Goal: Task Accomplishment & Management: Manage account settings

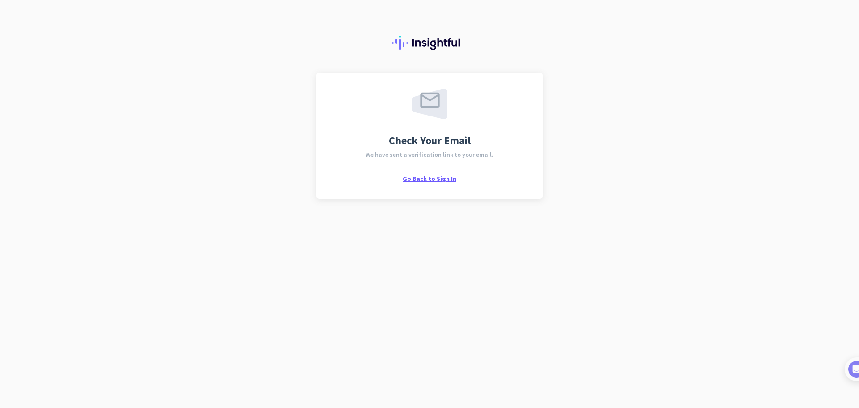
click at [435, 181] on span "Go Back to Sign In" at bounding box center [430, 179] width 54 height 8
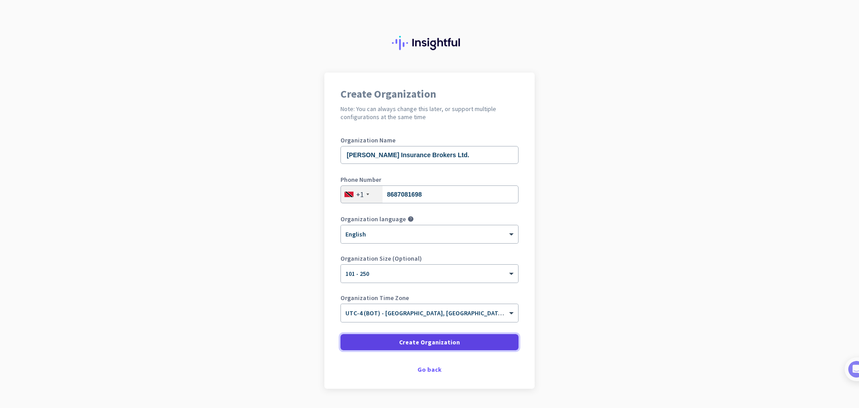
click at [424, 341] on span "Create Organization" at bounding box center [429, 341] width 61 height 9
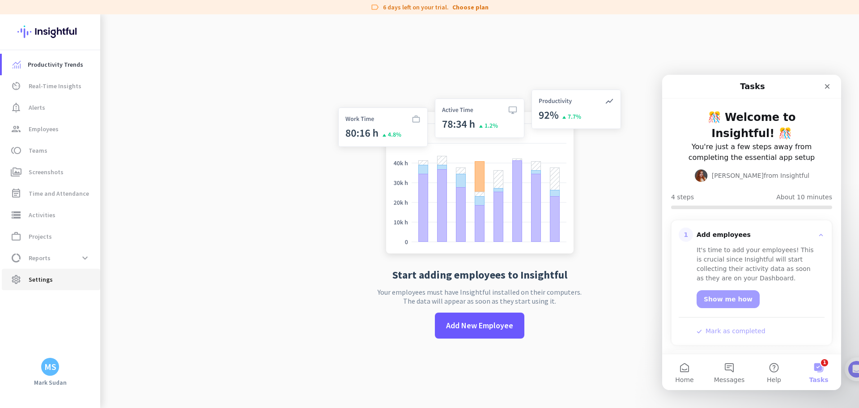
click at [46, 278] on span "Settings" at bounding box center [41, 279] width 24 height 11
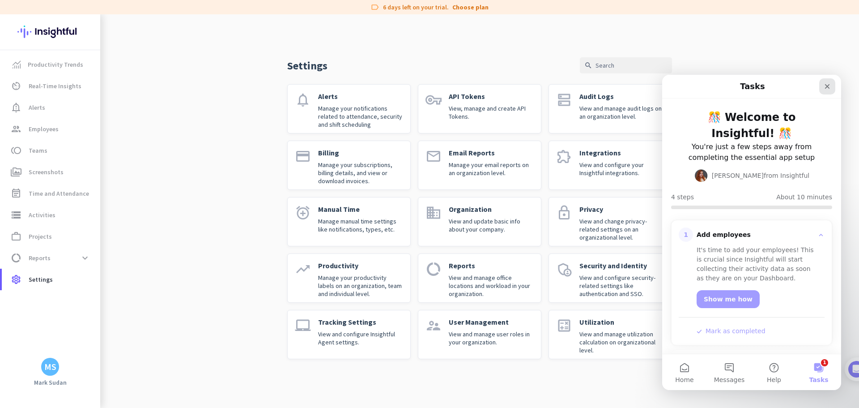
click at [830, 87] on icon "Close" at bounding box center [827, 86] width 7 height 7
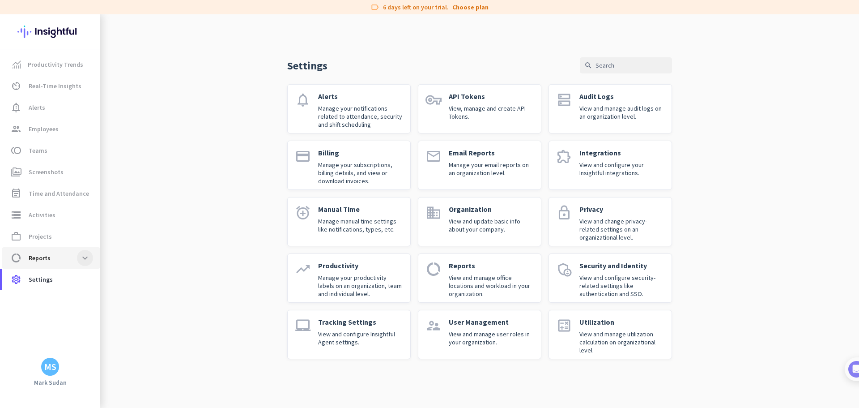
click at [81, 261] on span at bounding box center [85, 258] width 16 height 16
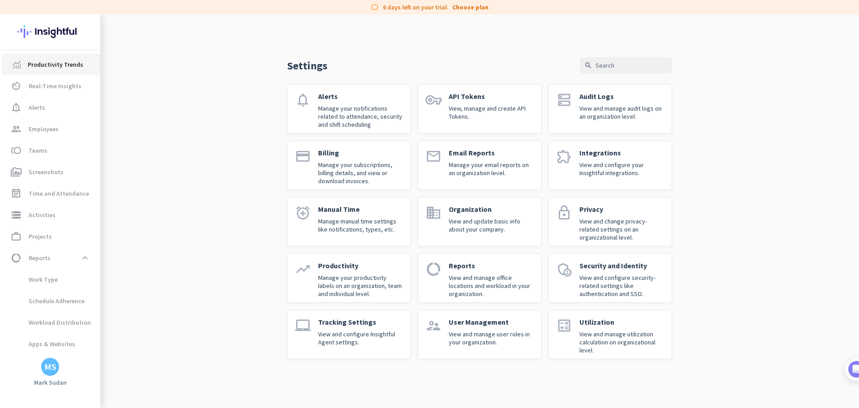
click at [48, 66] on span "Productivity Trends" at bounding box center [56, 64] width 56 height 11
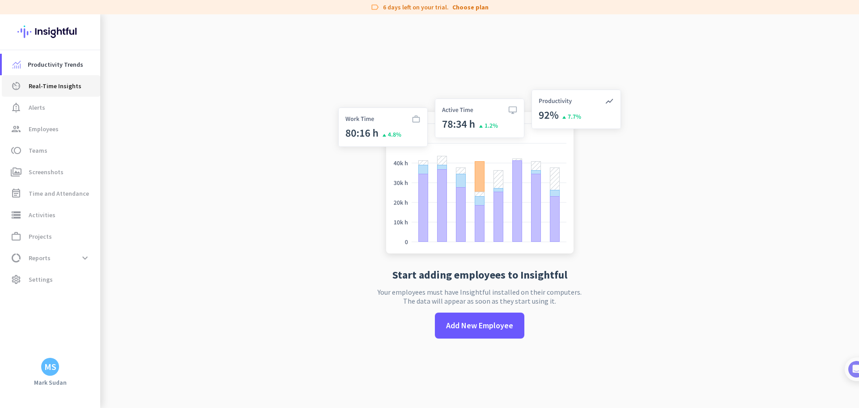
click at [47, 88] on span "Real-Time Insights" at bounding box center [55, 86] width 53 height 11
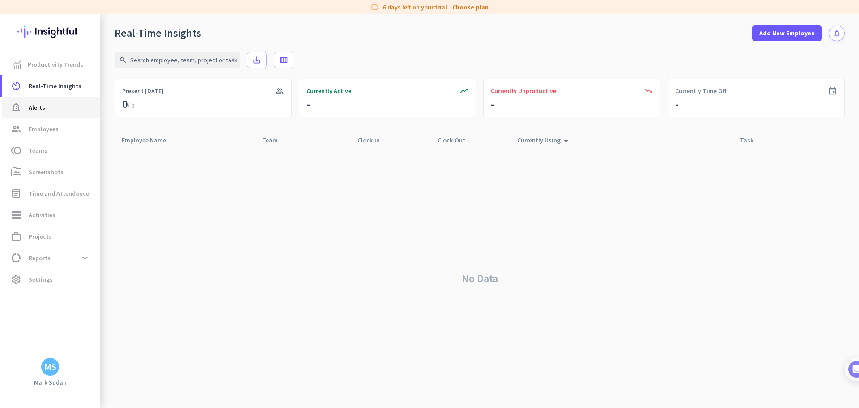
click at [54, 115] on link "notification_important Alerts" at bounding box center [51, 107] width 98 height 21
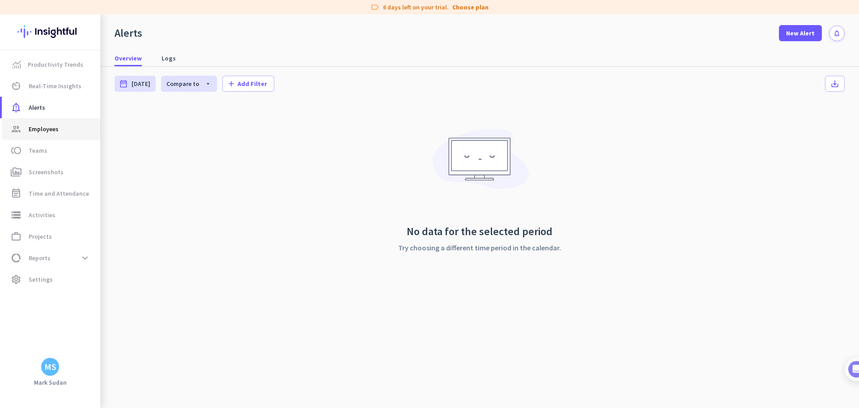
click at [56, 126] on span "Employees" at bounding box center [44, 129] width 30 height 11
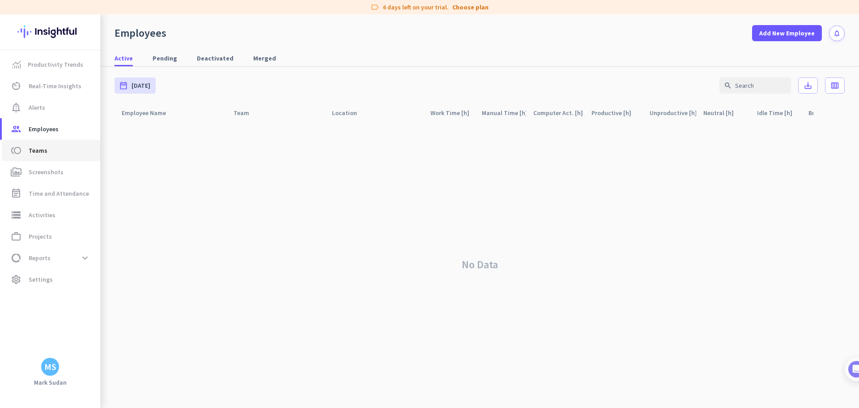
click at [53, 151] on span "toll Teams" at bounding box center [51, 150] width 84 height 11
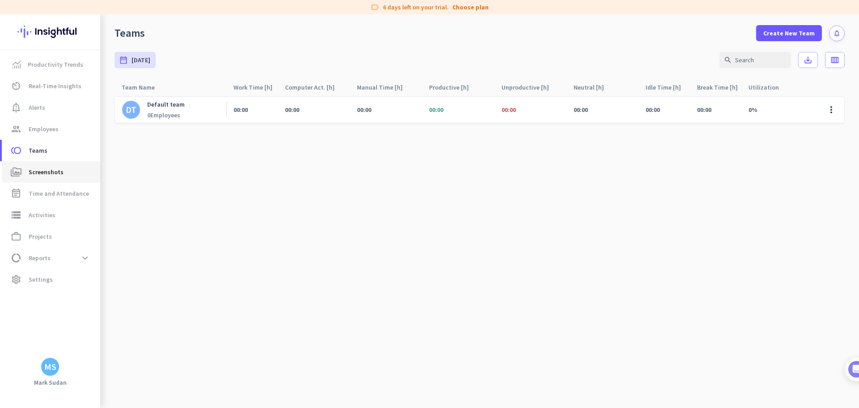
click at [51, 173] on span "Screenshots" at bounding box center [46, 172] width 35 height 11
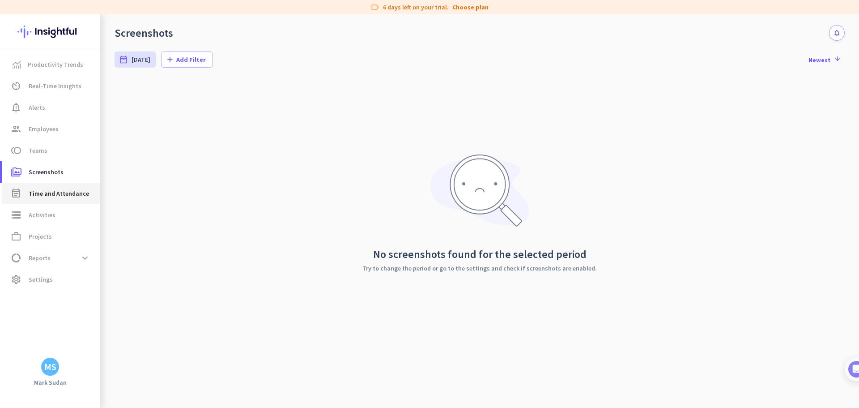
click at [56, 194] on span "Time and Attendance" at bounding box center [59, 193] width 60 height 11
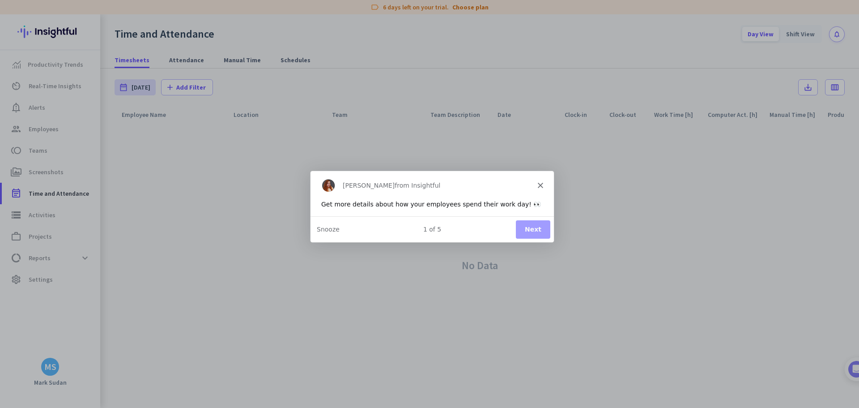
click at [60, 212] on div "Product tour overlay" at bounding box center [429, 204] width 859 height 408
click at [542, 184] on icon "Close" at bounding box center [540, 184] width 5 height 5
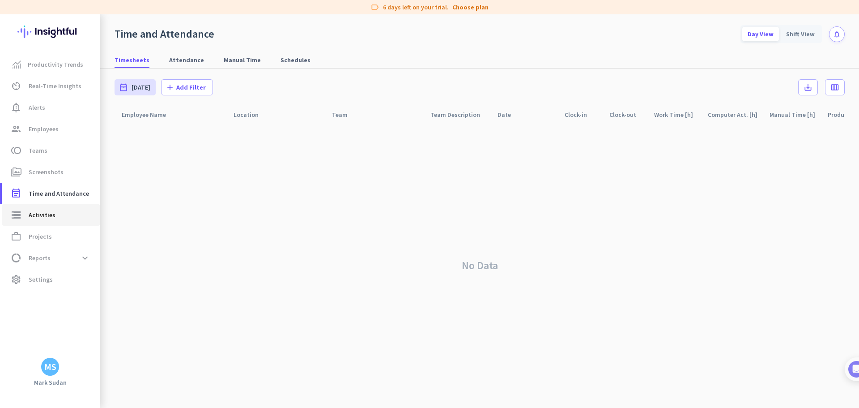
click at [61, 218] on span "storage Activities" at bounding box center [51, 214] width 84 height 11
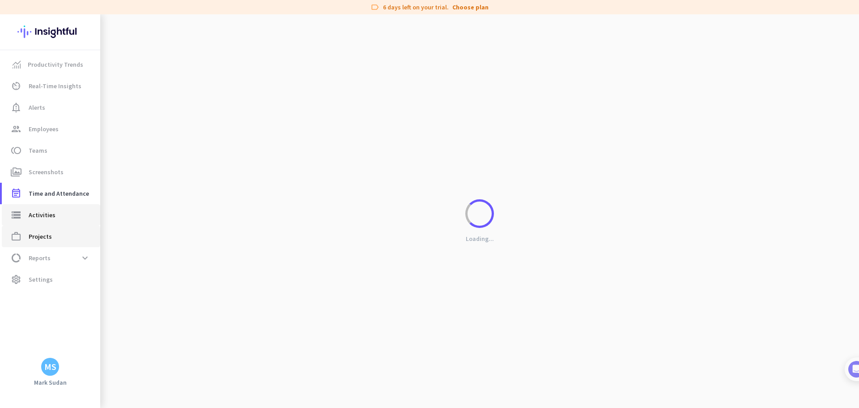
type input "Thu, Oct 9"
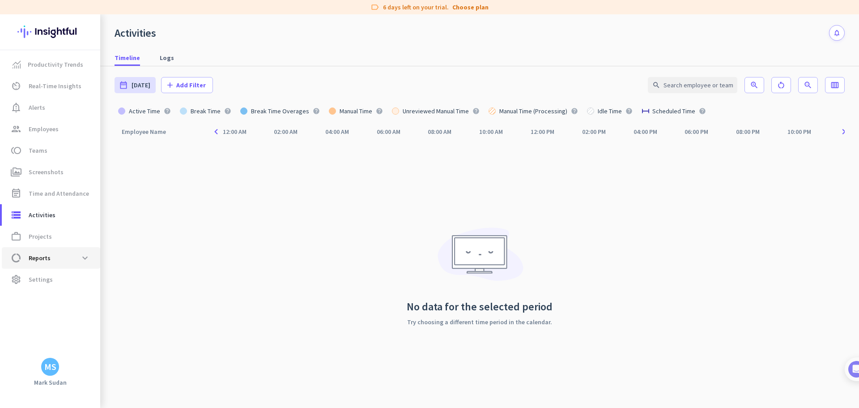
click at [62, 257] on span "data_usage Reports expand_more" at bounding box center [51, 258] width 84 height 16
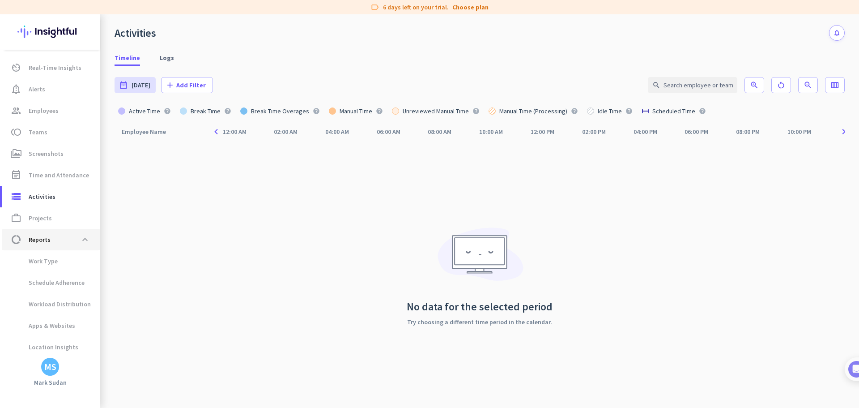
type input "Thu, Oct 9 - Thu, Oct 9"
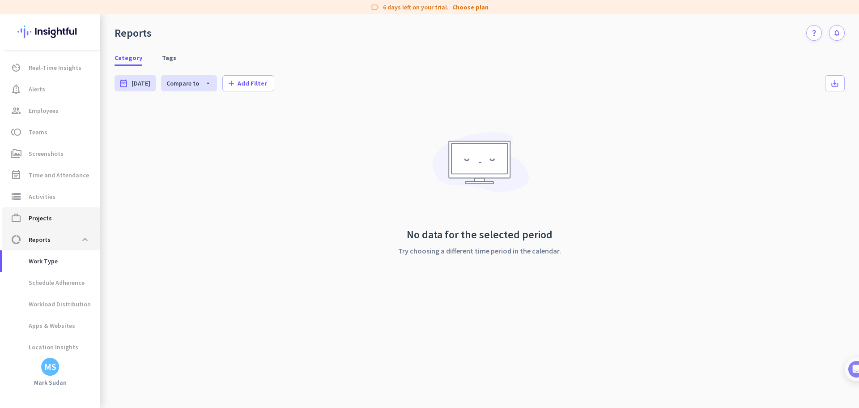
scroll to position [43, 0]
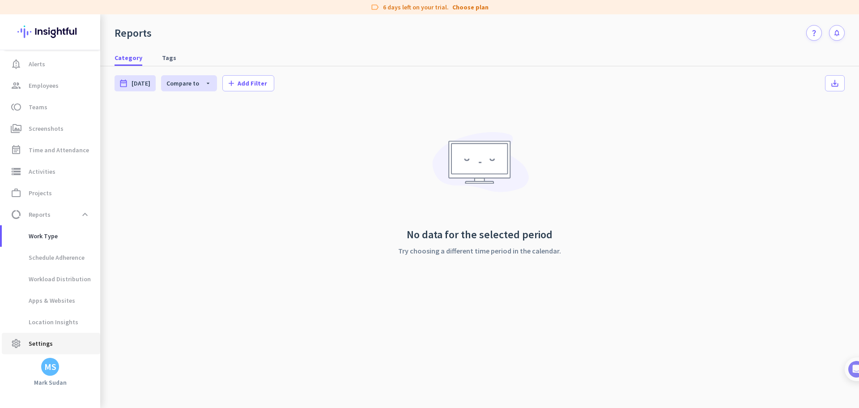
click at [37, 344] on span "Settings" at bounding box center [41, 343] width 24 height 11
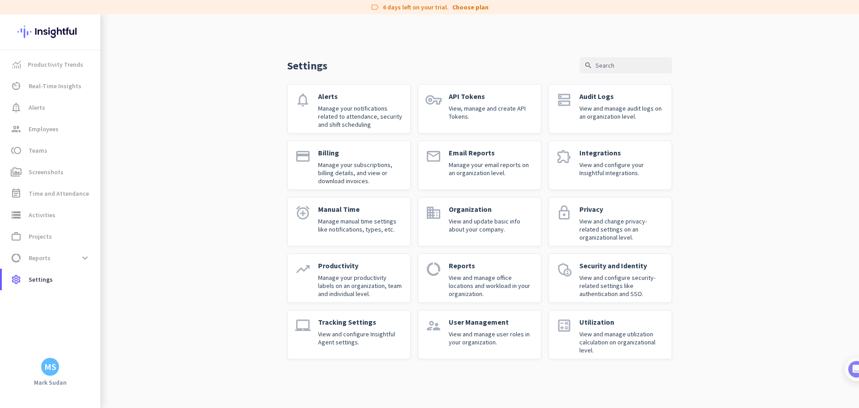
click at [643, 173] on p "View and configure your Insightful integrations." at bounding box center [622, 169] width 85 height 16
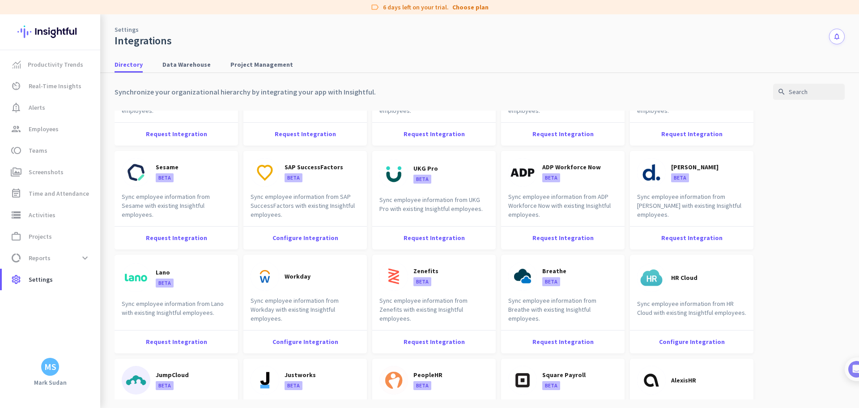
scroll to position [313, 0]
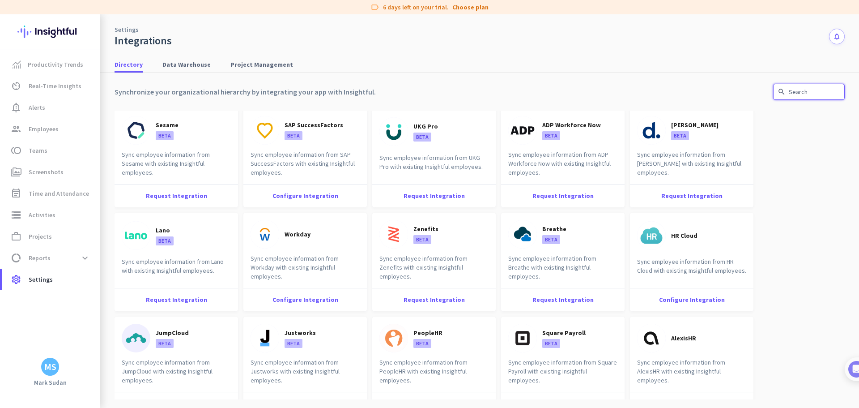
click at [826, 93] on input "text" at bounding box center [809, 92] width 72 height 16
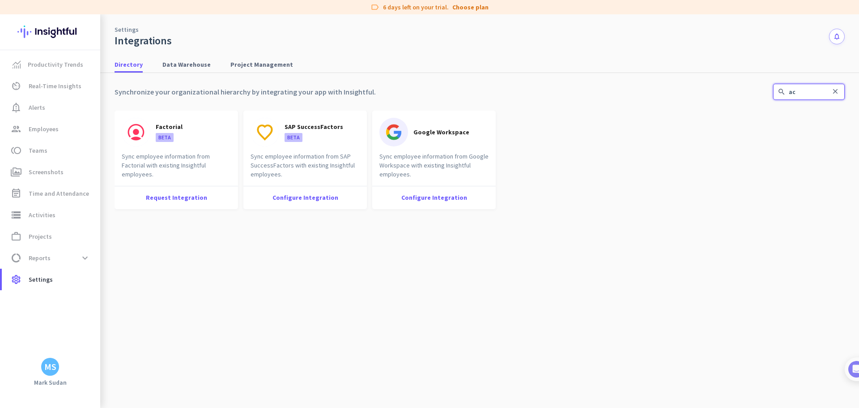
scroll to position [0, 0]
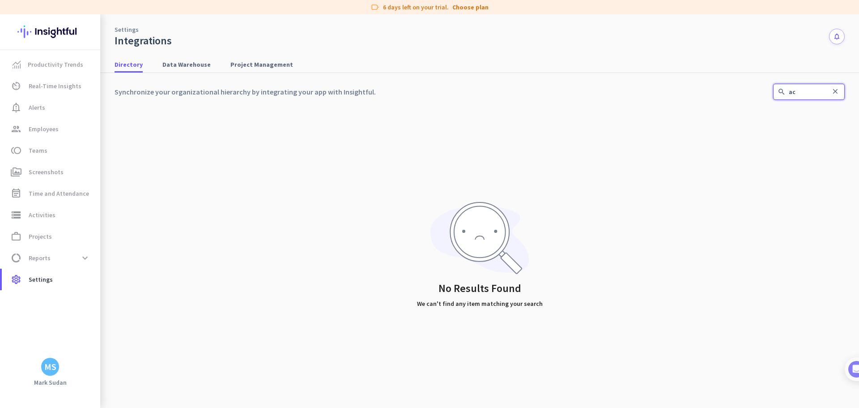
type input "a"
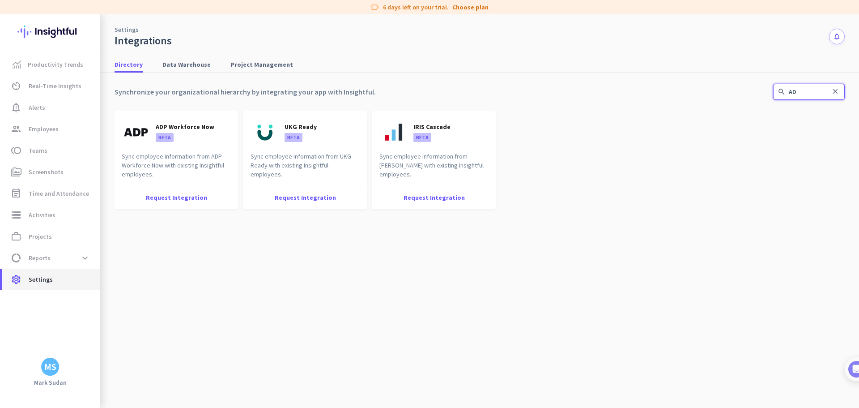
type input "AD"
click at [51, 276] on span "Settings" at bounding box center [41, 279] width 24 height 11
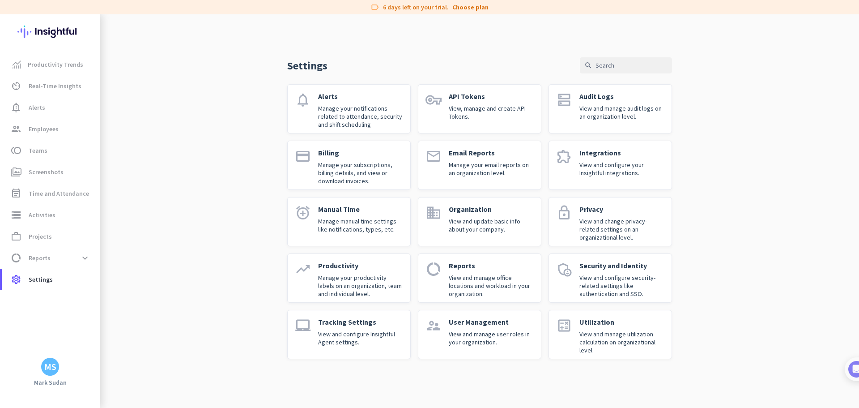
click at [621, 279] on p "View and configure security-related settings like authentication and SSO." at bounding box center [622, 285] width 85 height 24
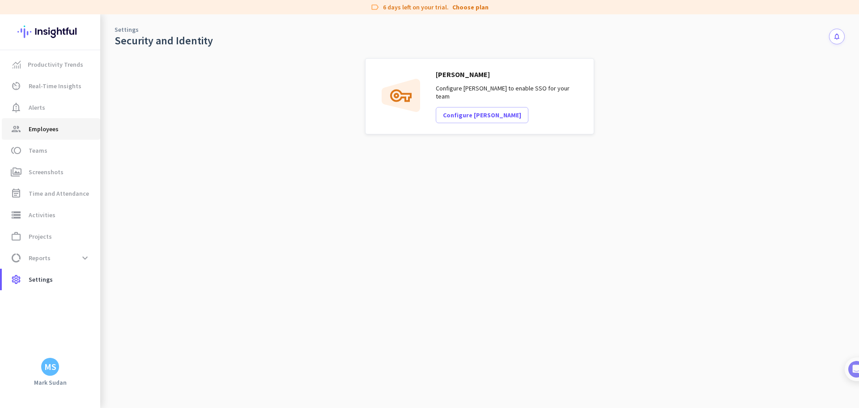
click at [32, 137] on link "group Employees" at bounding box center [51, 128] width 98 height 21
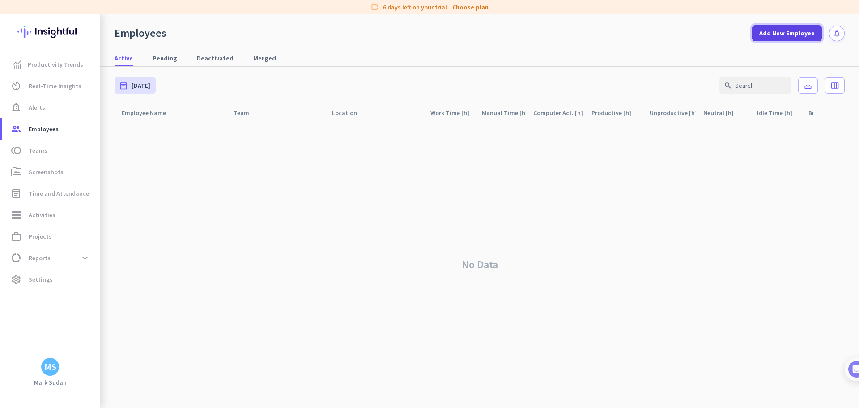
click at [806, 34] on span "Add New Employee" at bounding box center [788, 33] width 56 height 9
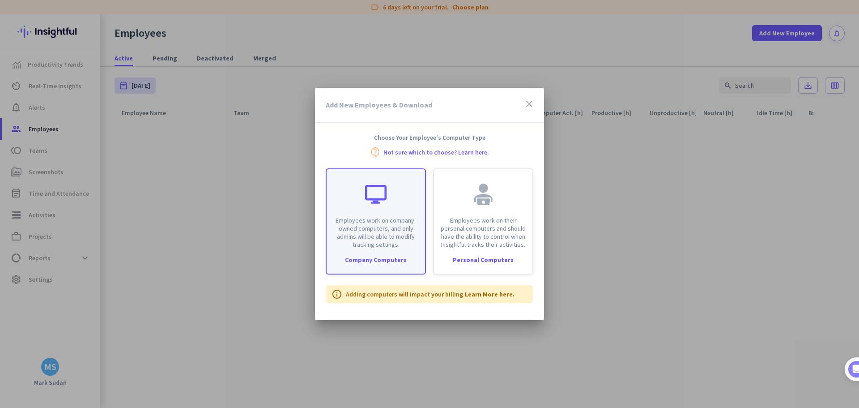
click at [366, 239] on p "Employees work on company-owned computers, and only admins will be able to modi…" at bounding box center [376, 232] width 88 height 32
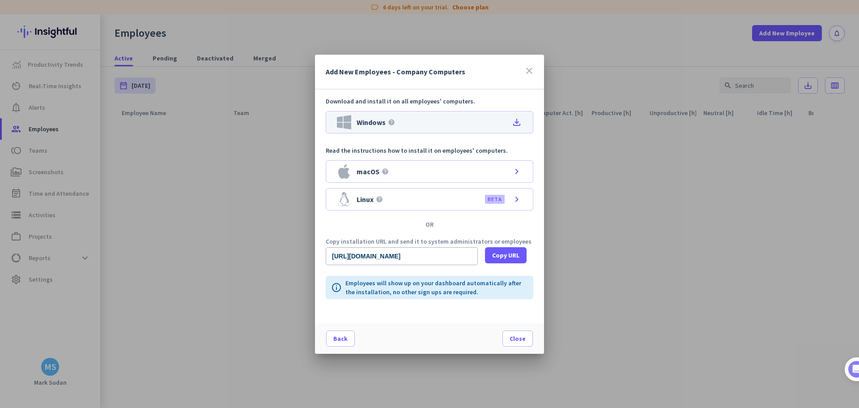
click at [517, 123] on icon "file_download" at bounding box center [517, 122] width 11 height 11
click at [521, 340] on span "Close" at bounding box center [518, 338] width 16 height 9
